Goal: Transaction & Acquisition: Subscribe to service/newsletter

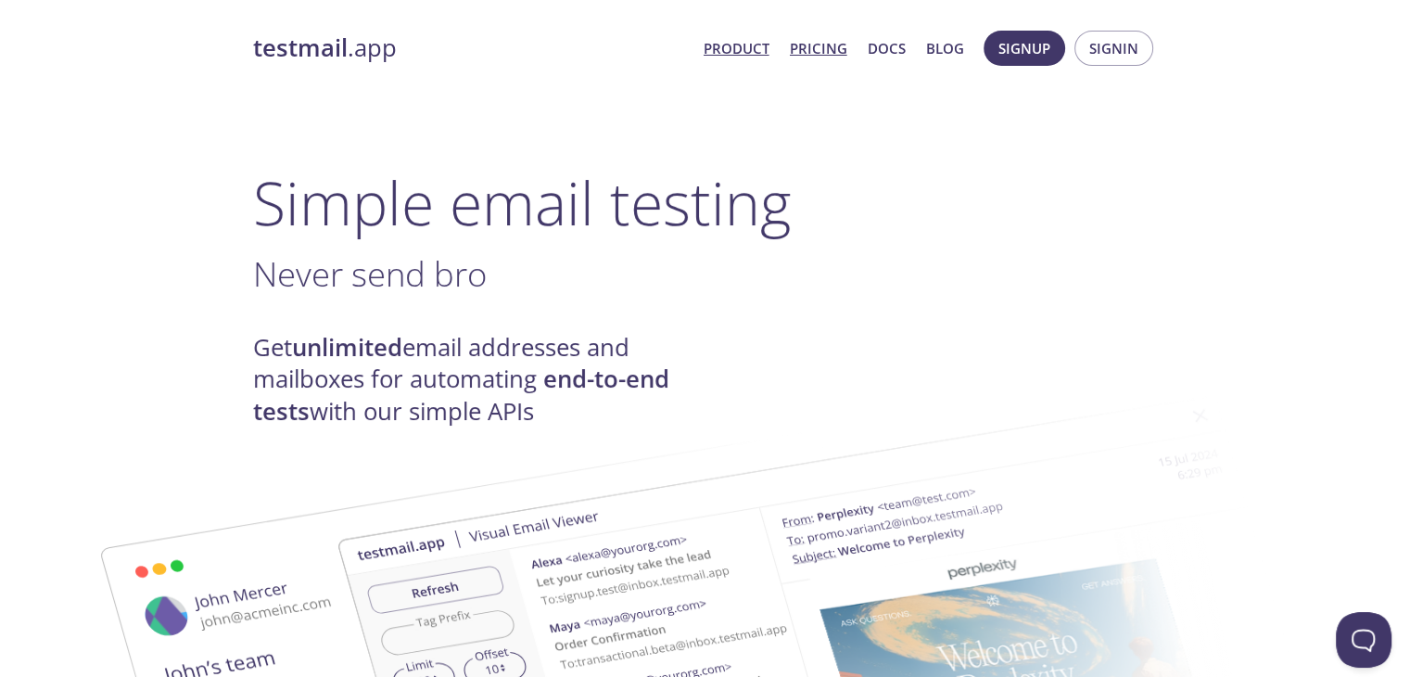
click at [832, 42] on link "Pricing" at bounding box center [818, 48] width 57 height 24
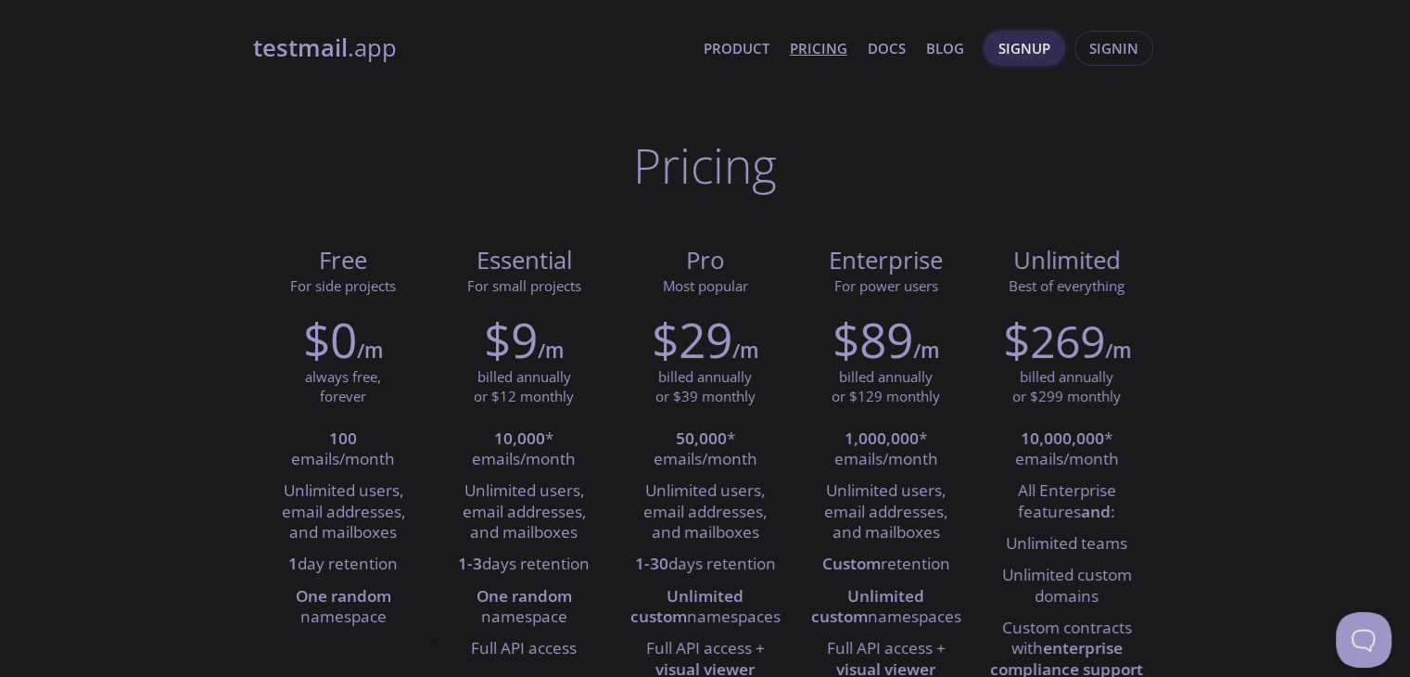
click at [1035, 49] on span "Signup" at bounding box center [1025, 48] width 52 height 24
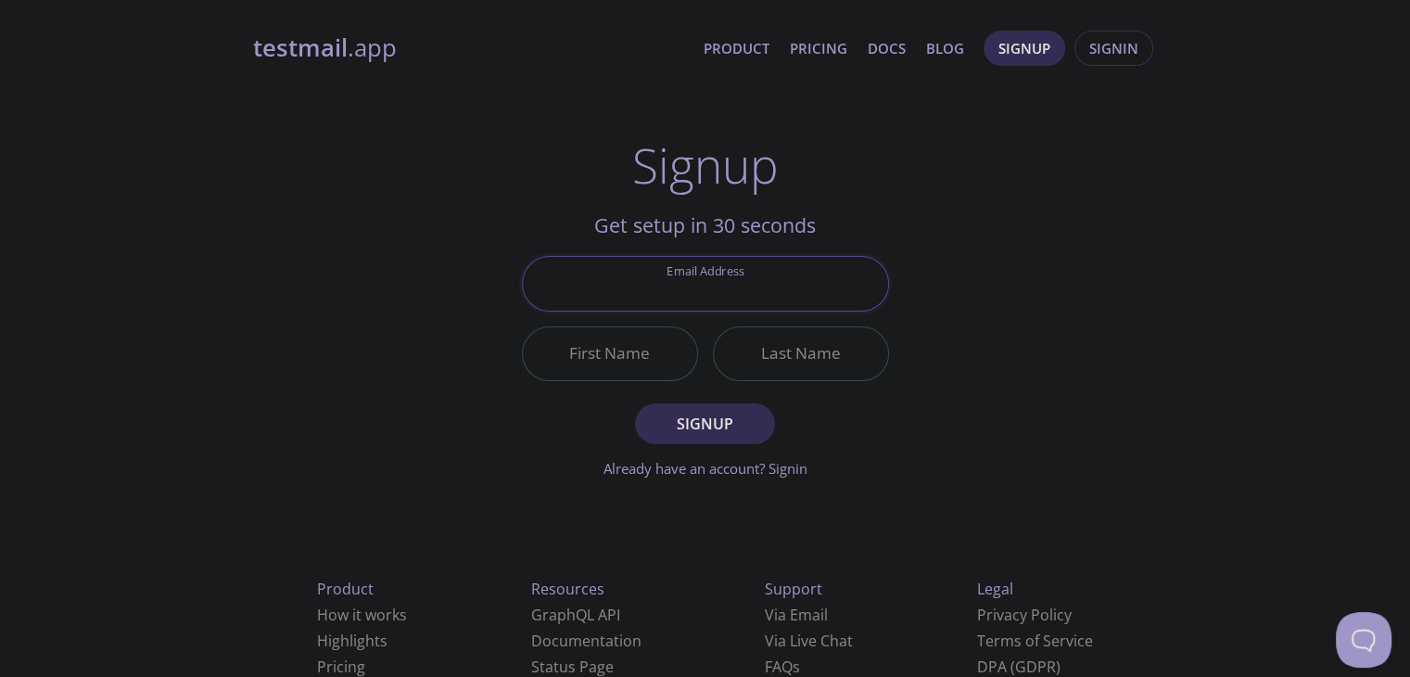
click at [765, 296] on input "Email Address" at bounding box center [705, 283] width 365 height 53
click at [968, 288] on div "testmail .app Product Pricing Docs Blog Signup Signin Signup Get setup in 30 se…" at bounding box center [705, 444] width 949 height 851
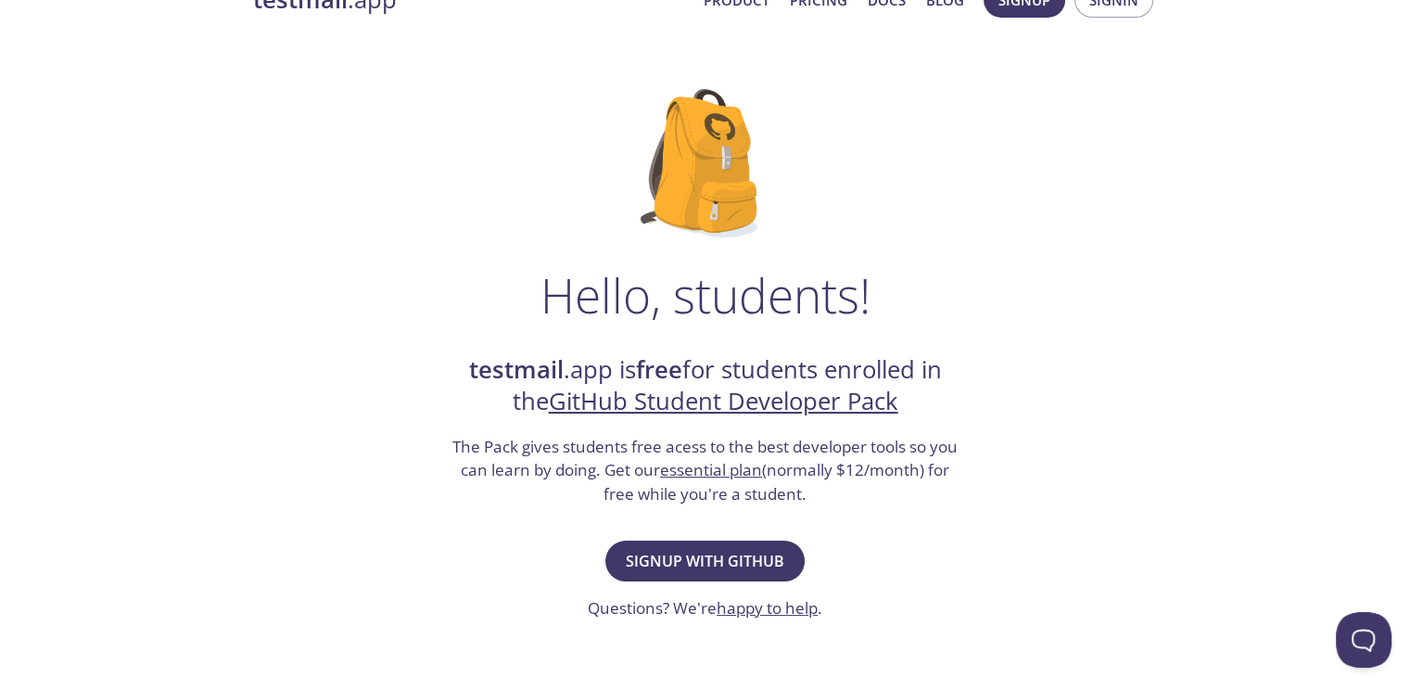
scroll to position [93, 0]
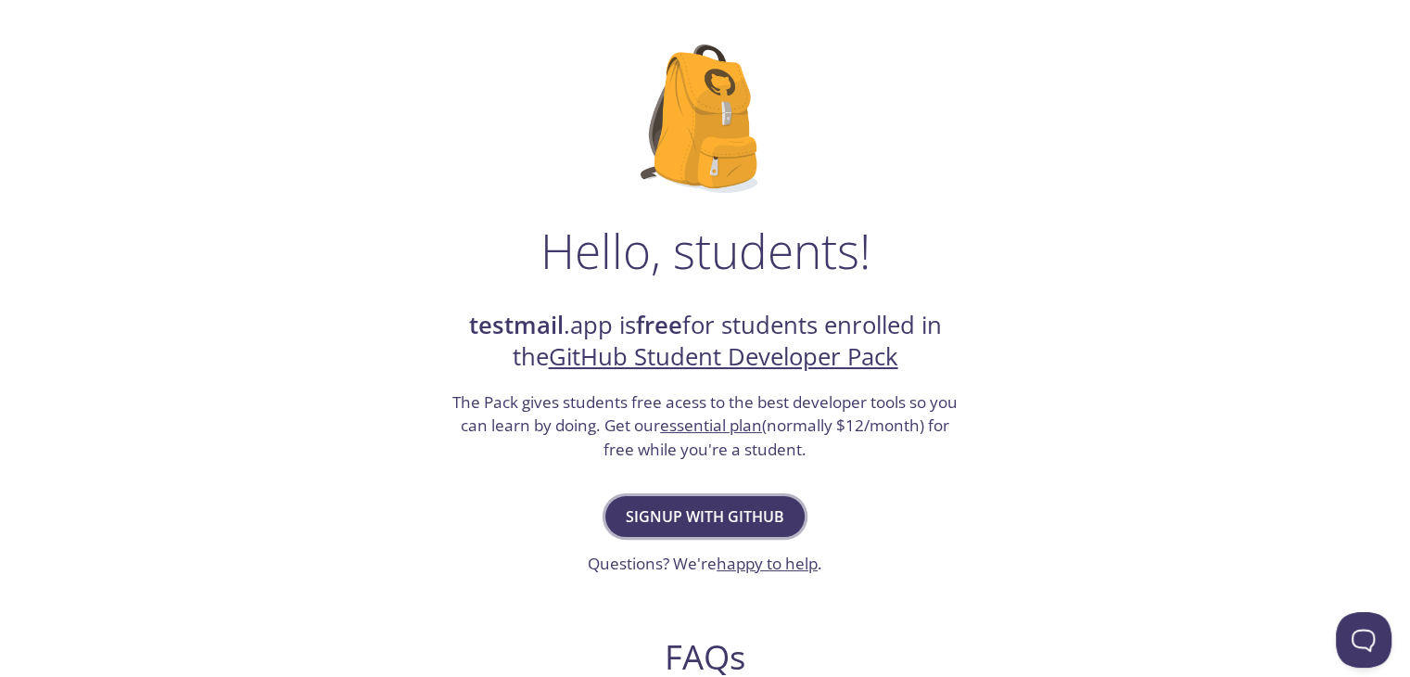
click at [680, 516] on span "Signup with GitHub" at bounding box center [705, 516] width 159 height 26
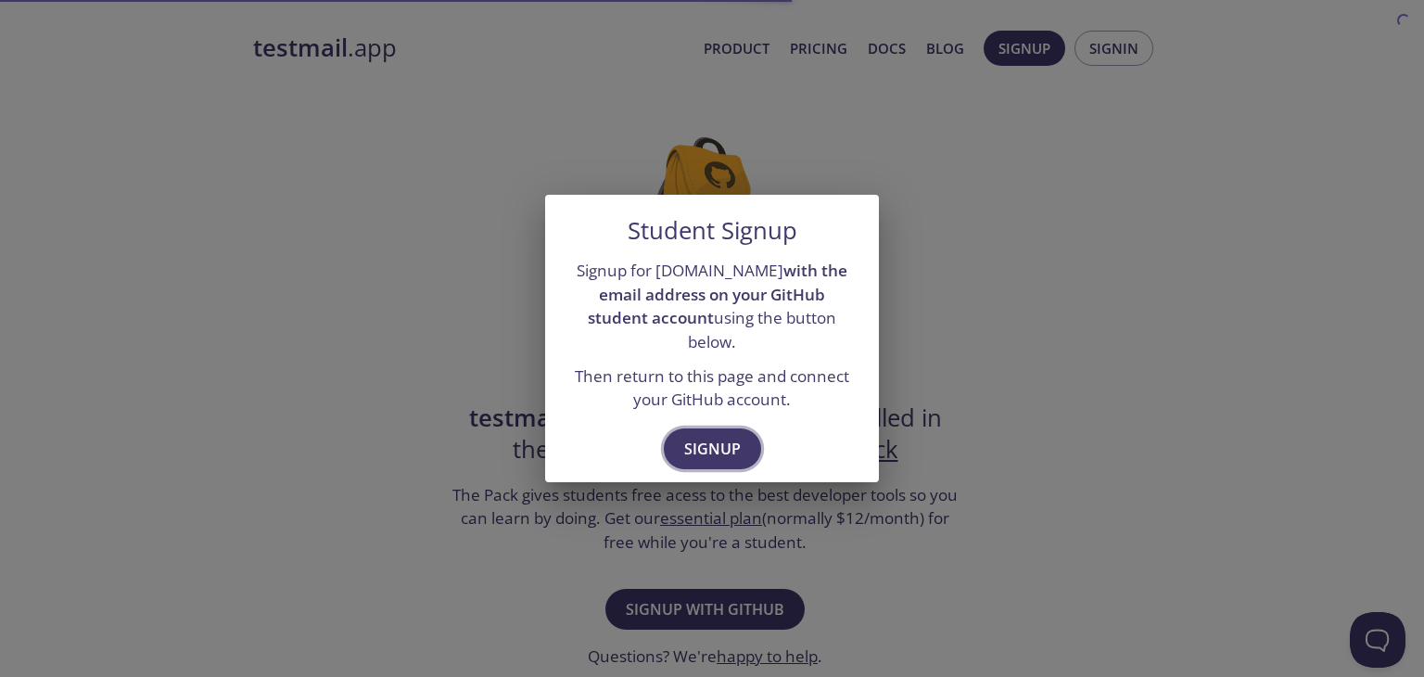
click at [726, 446] on span "Signup" at bounding box center [712, 449] width 57 height 26
